Goal: Communication & Community: Answer question/provide support

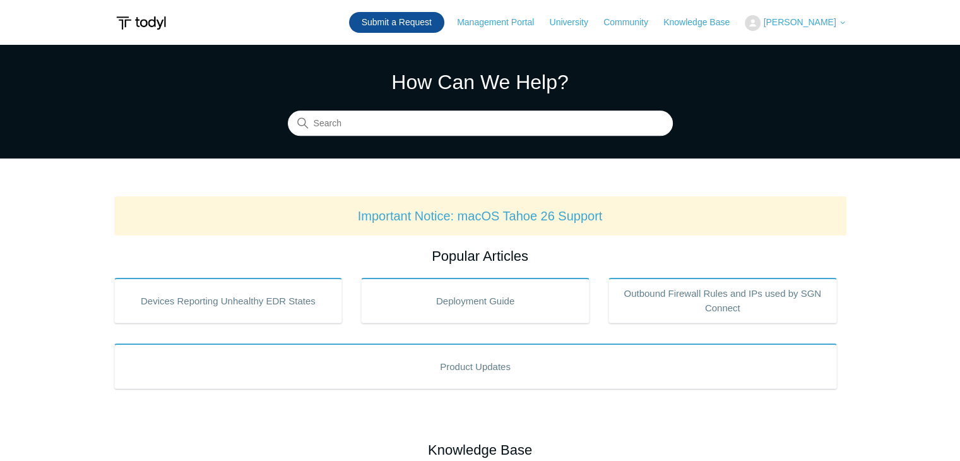
click at [407, 18] on link "Submit a Request" at bounding box center [396, 22] width 95 height 21
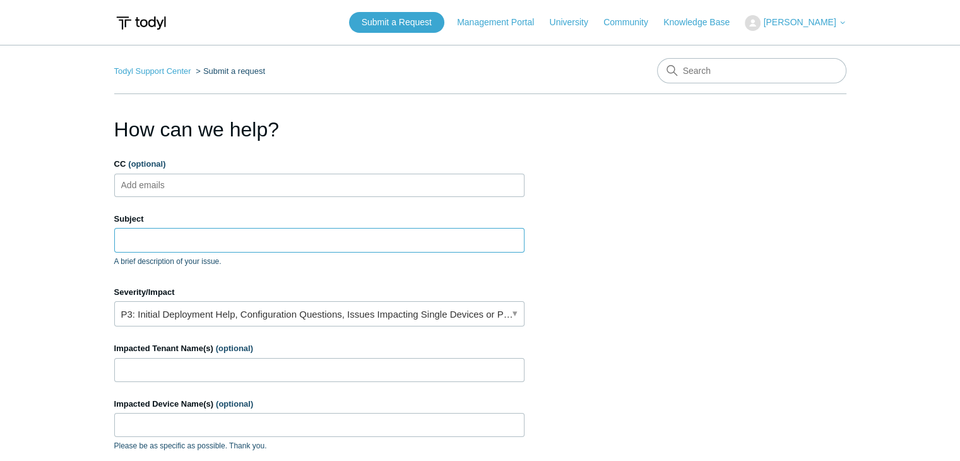
click at [250, 235] on input "Subject" at bounding box center [319, 240] width 410 height 24
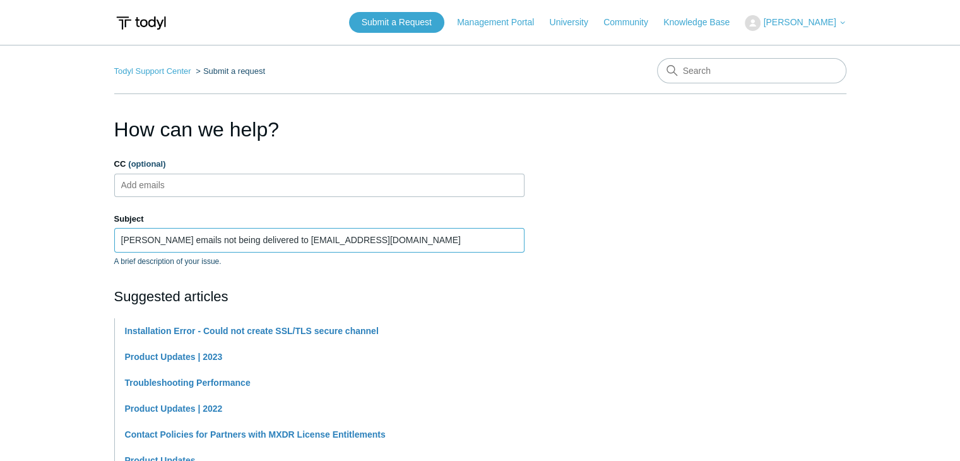
type input "[PERSON_NAME] emails not being delivered to [EMAIL_ADDRESS][DOMAIN_NAME]"
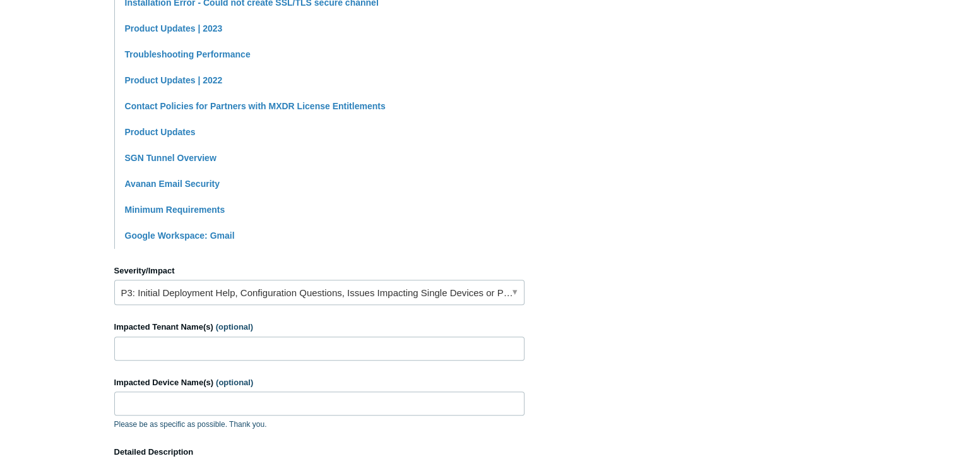
scroll to position [332, 0]
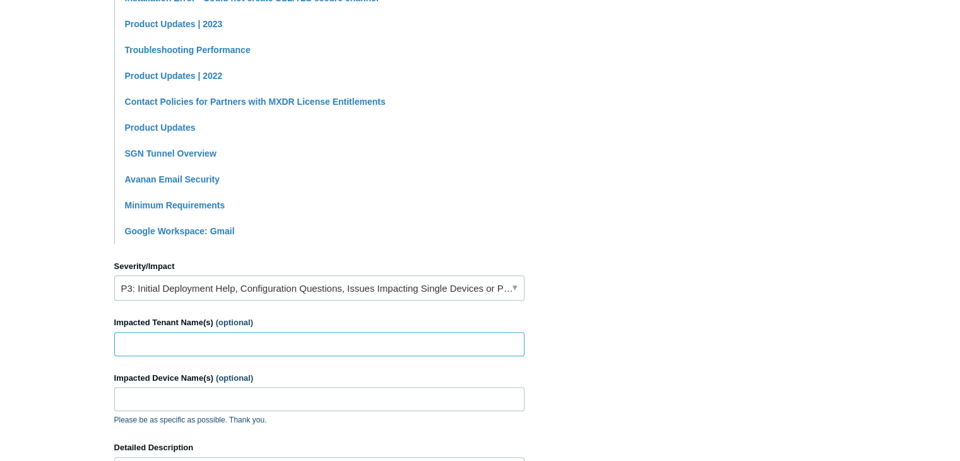
click at [423, 348] on input "Impacted Tenant Name(s) (optional)" at bounding box center [319, 344] width 410 height 24
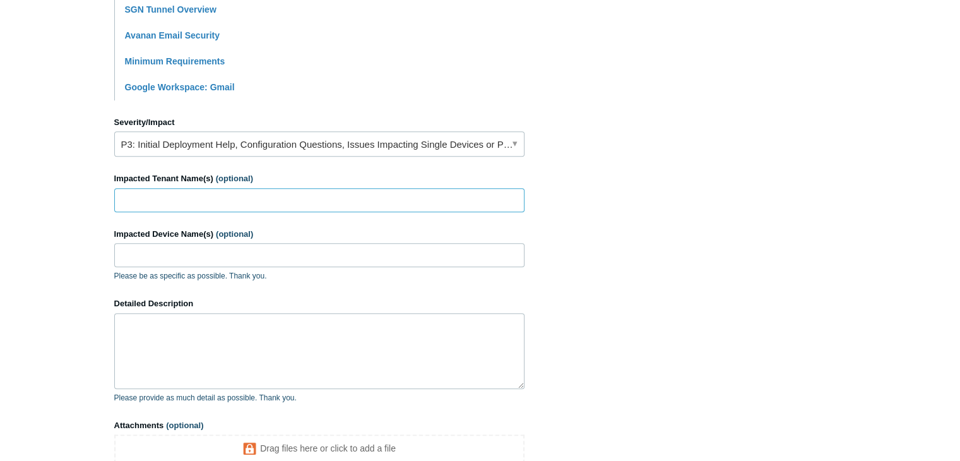
scroll to position [506, 0]
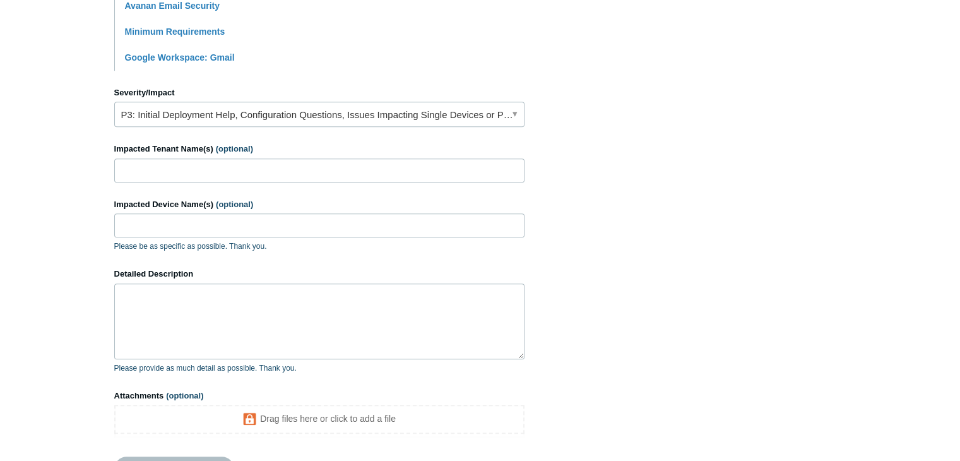
click at [580, 334] on section "How can we help? CC (optional) Add emails Subject Todyl Case emails not being d…" at bounding box center [480, 52] width 732 height 888
click at [247, 299] on textarea "Detailed Description" at bounding box center [319, 321] width 410 height 76
type textarea "h"
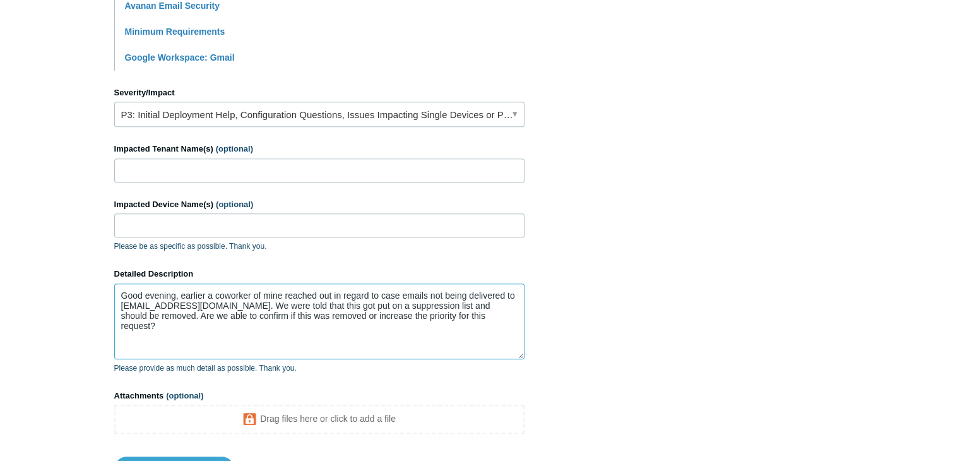
type textarea "Good evening, earlier a coworker of mine reached out in regard to case emails n…"
click at [334, 119] on link "P3: Initial Deployment Help, Configuration Questions, Issues Impacting Single D…" at bounding box center [319, 114] width 410 height 25
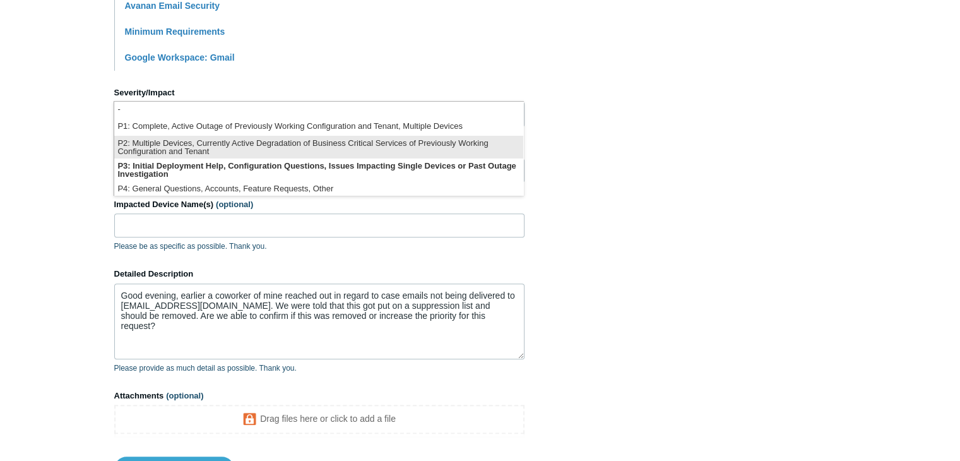
click at [300, 139] on li "P2: Multiple Devices, Currently Active Degradation of Business Critical Service…" at bounding box center [318, 147] width 409 height 23
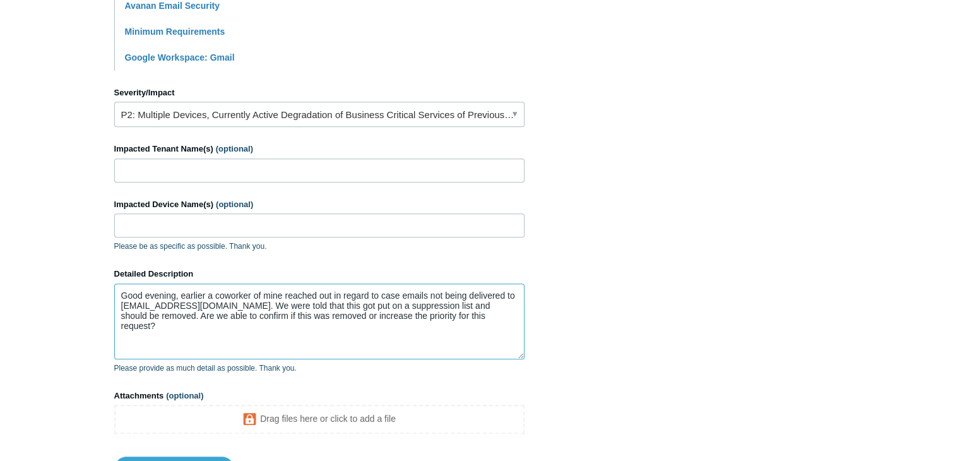
click at [492, 308] on textarea "Good evening, earlier a coworker of mine reached out in regard to case emails n…" at bounding box center [319, 321] width 410 height 76
click at [488, 310] on textarea "Good evening, earlier a coworker of mine reached out in regard to case emails n…" at bounding box center [319, 321] width 410 height 76
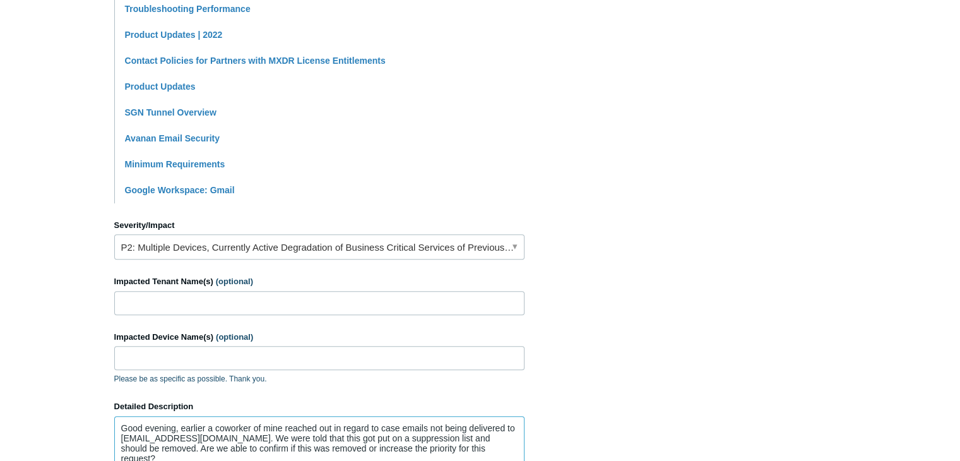
scroll to position [613, 0]
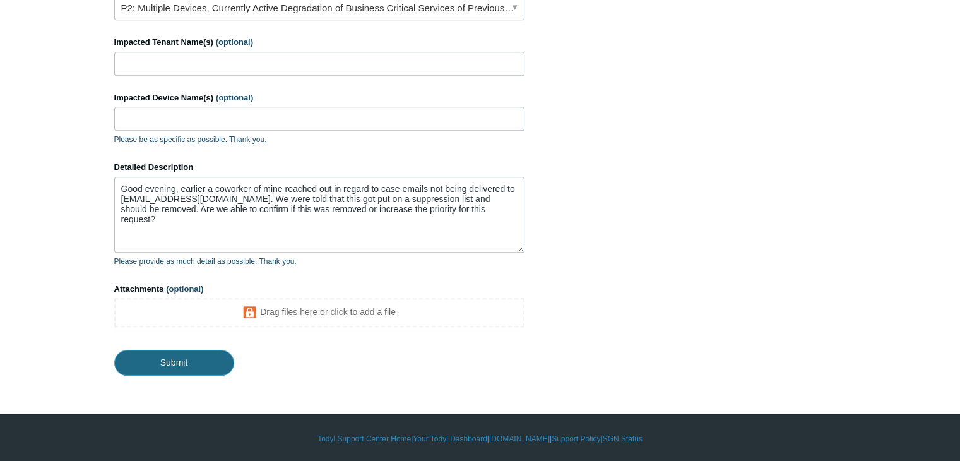
click at [171, 355] on input "Submit" at bounding box center [174, 361] width 120 height 25
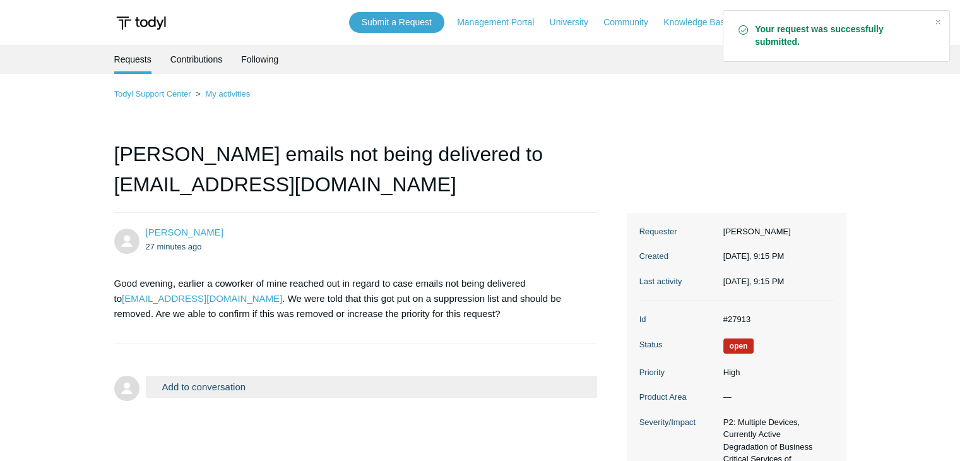
scroll to position [107, 0]
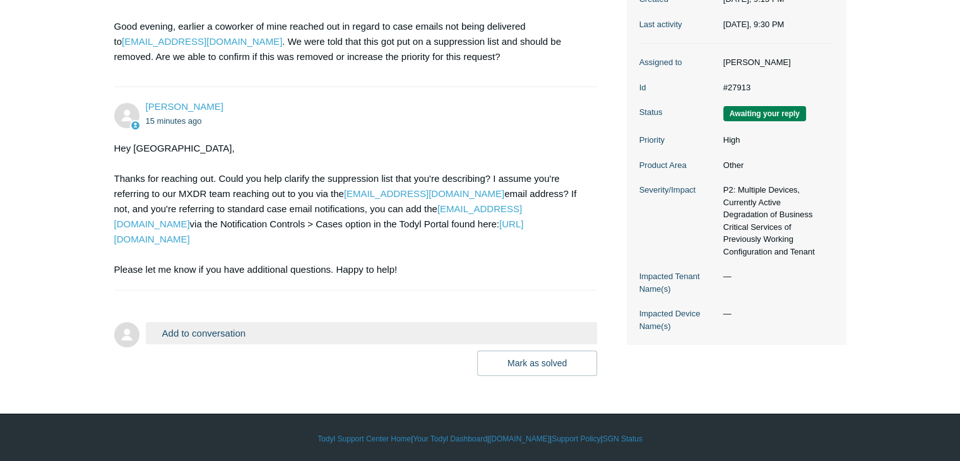
scroll to position [253, 0]
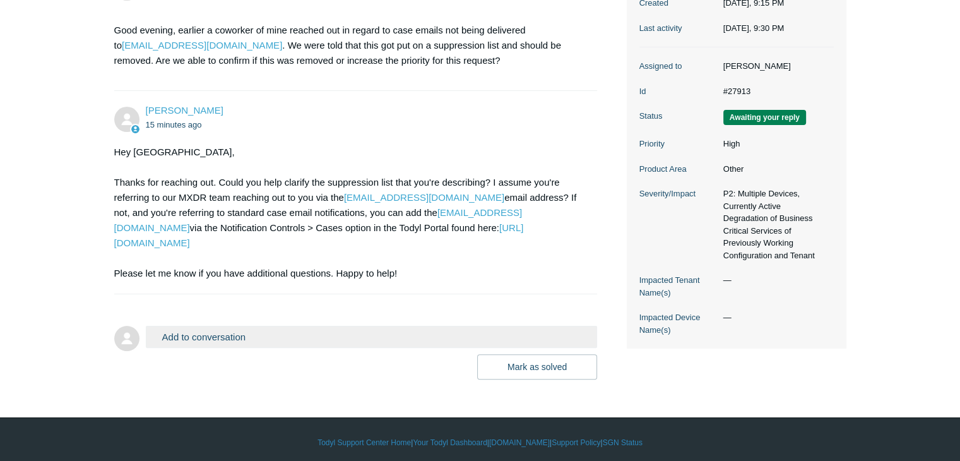
click at [238, 334] on button "Add to conversation" at bounding box center [372, 337] width 452 height 22
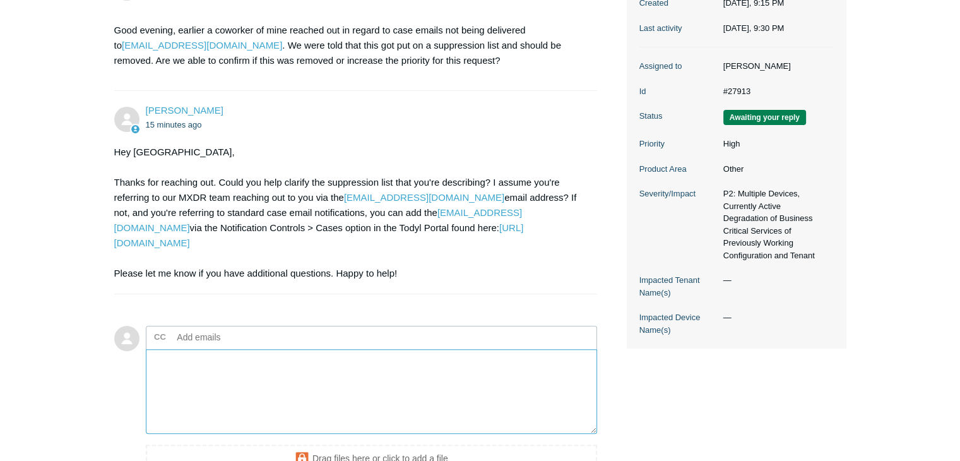
click at [208, 368] on textarea "Add your reply" at bounding box center [372, 391] width 452 height 85
type textarea "O"
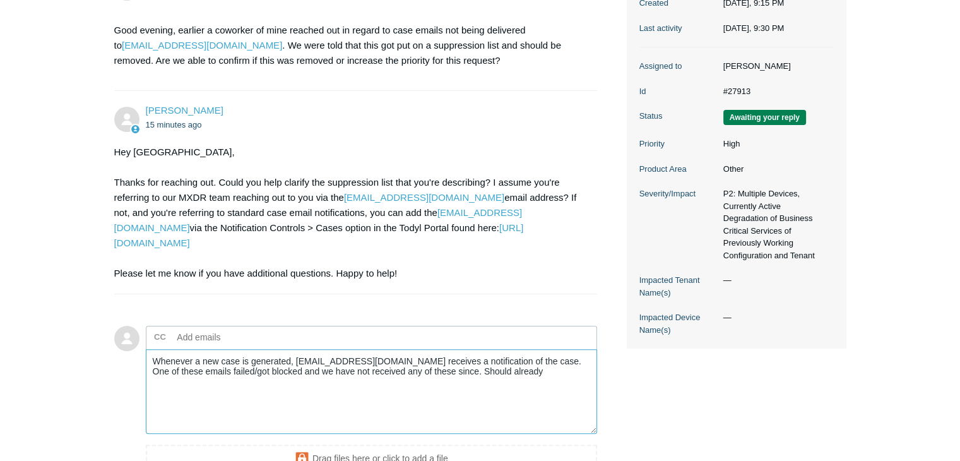
click at [444, 359] on textarea "Whenever a new case is generated, secops@centurygroup.net receives a notificati…" at bounding box center [372, 391] width 452 height 85
click at [546, 372] on textarea "Whenever a new case is generated, secops@centurygroup.net receives a case email…" at bounding box center [372, 391] width 452 height 85
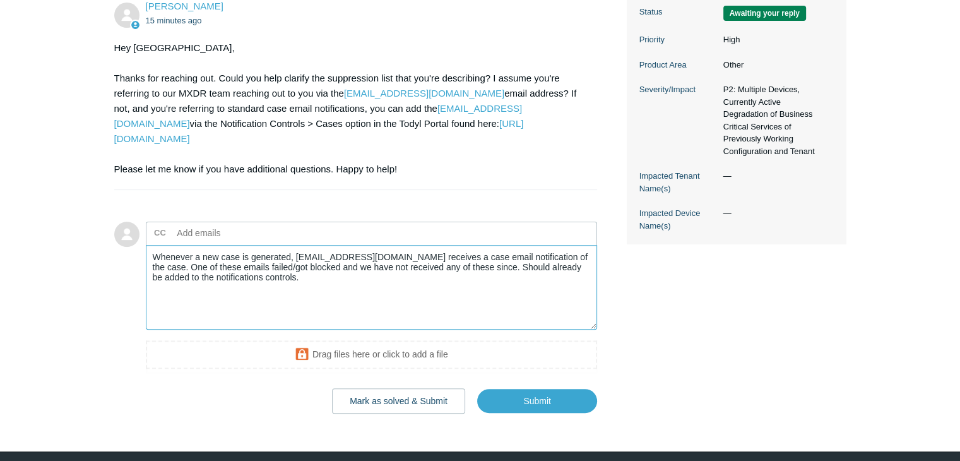
scroll to position [379, 0]
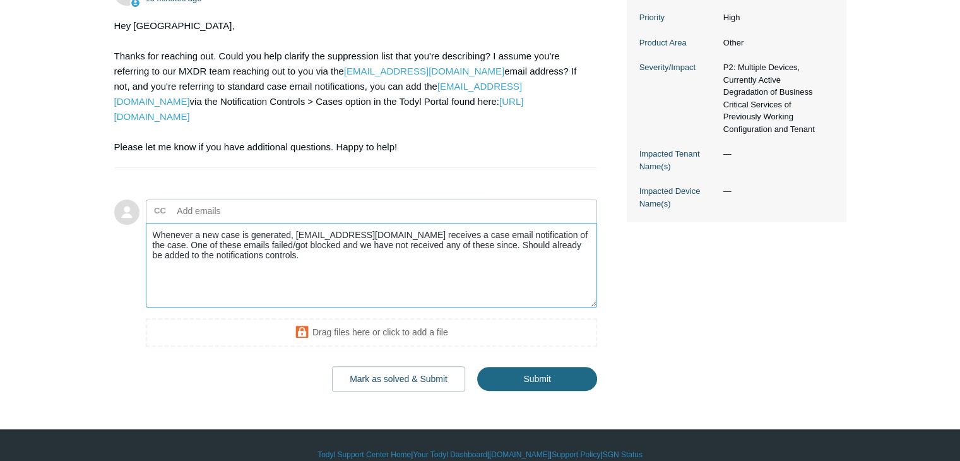
type textarea "Whenever a new case is generated, secops@centurygroup.net receives a case email…"
click at [535, 375] on input "Submit" at bounding box center [537, 379] width 120 height 25
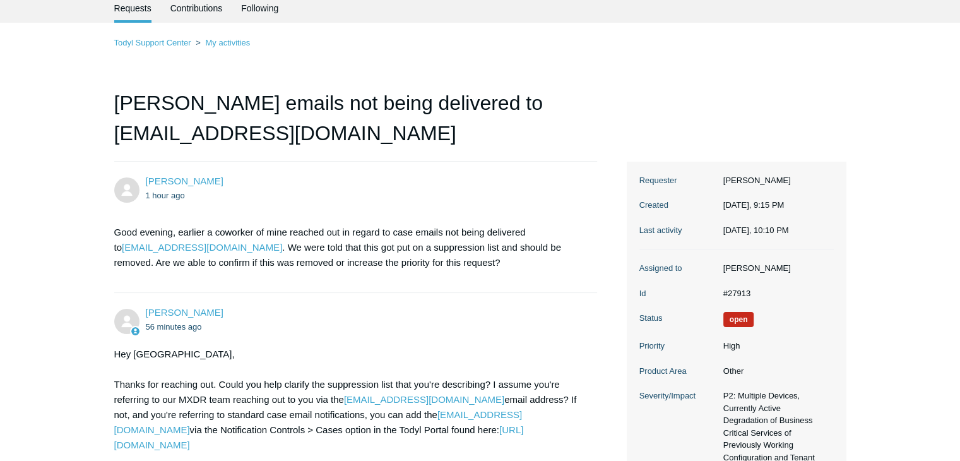
scroll to position [52, 0]
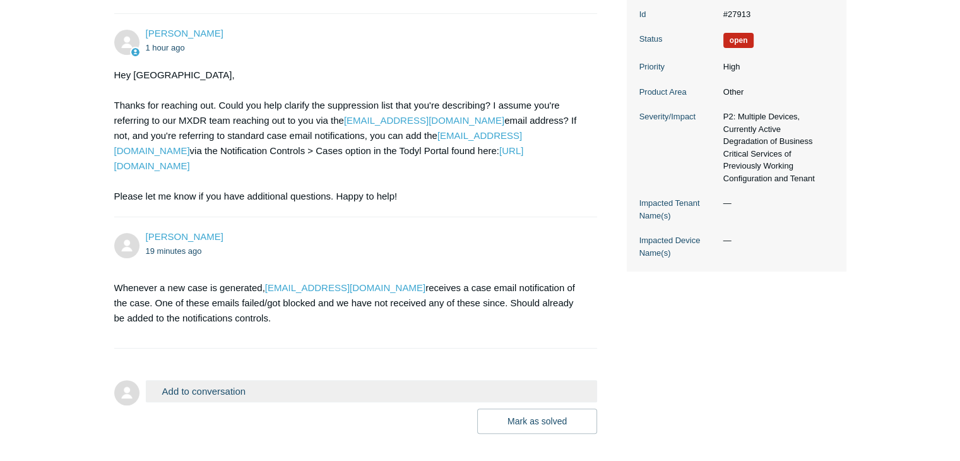
scroll to position [390, 0]
